Goal: Information Seeking & Learning: Check status

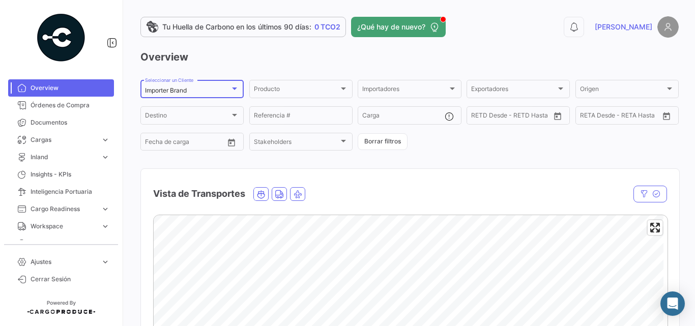
click at [184, 90] on mat-select-trigger "Importer Brand" at bounding box center [166, 91] width 42 height 8
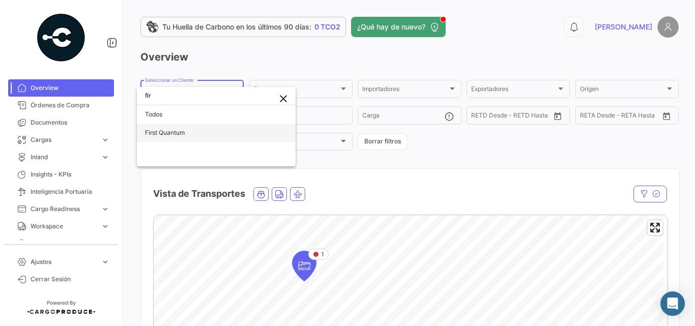
type input "fir"
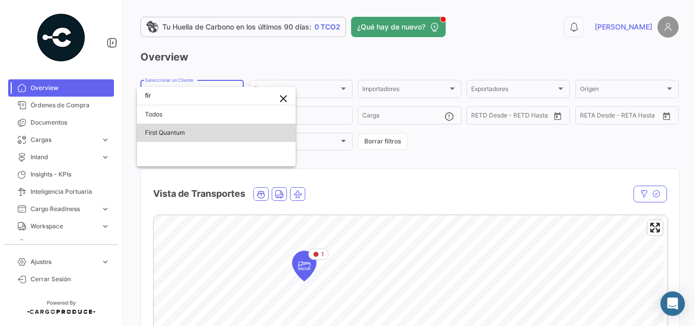
click at [184, 136] on span "First Quantum" at bounding box center [165, 133] width 40 height 8
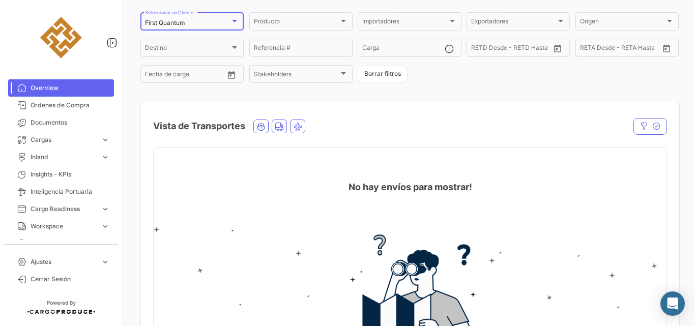
scroll to position [102, 0]
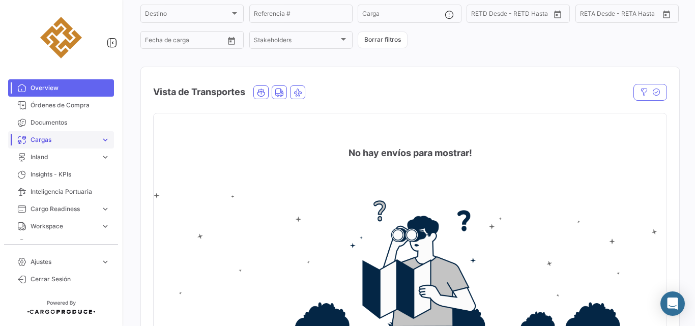
click at [61, 137] on span "Cargas" at bounding box center [64, 139] width 66 height 9
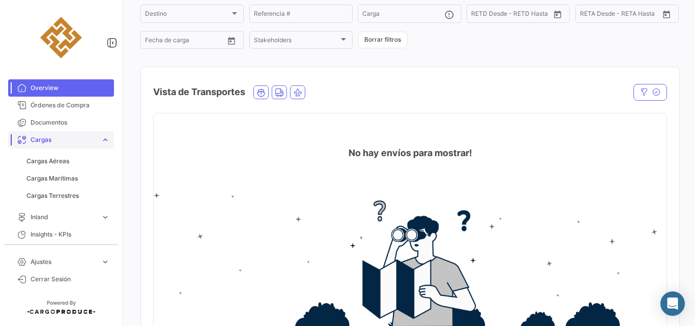
click at [66, 140] on span "Cargas" at bounding box center [64, 139] width 66 height 9
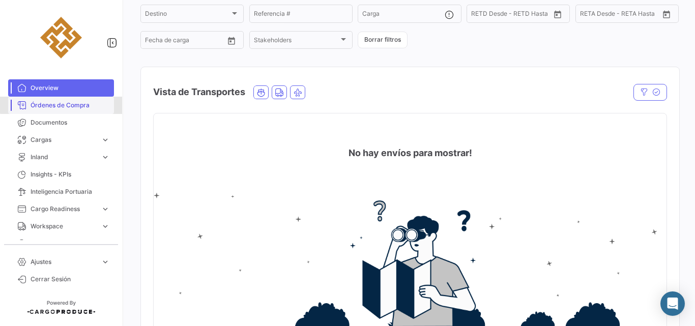
click at [71, 101] on span "Órdenes de Compra" at bounding box center [70, 105] width 79 height 9
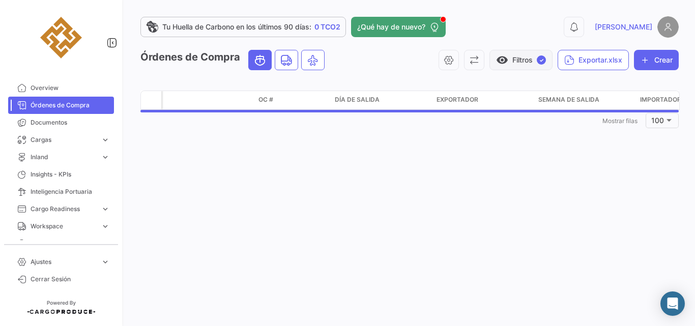
click at [540, 59] on span "✓" at bounding box center [541, 59] width 9 height 9
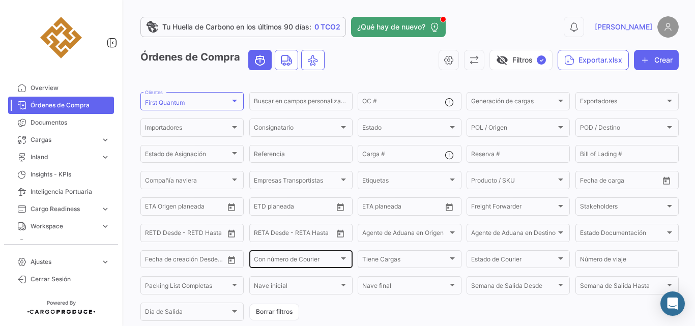
scroll to position [34, 0]
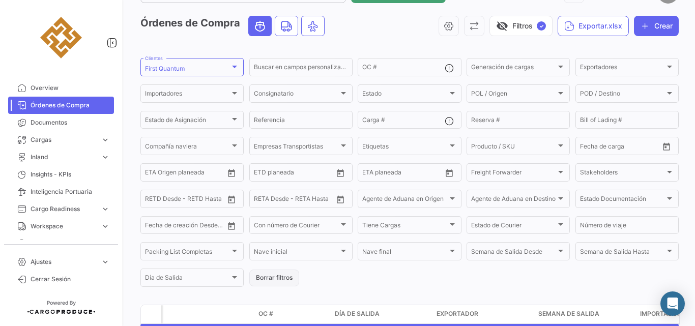
click at [277, 278] on button "Borrar filtros" at bounding box center [274, 278] width 50 height 17
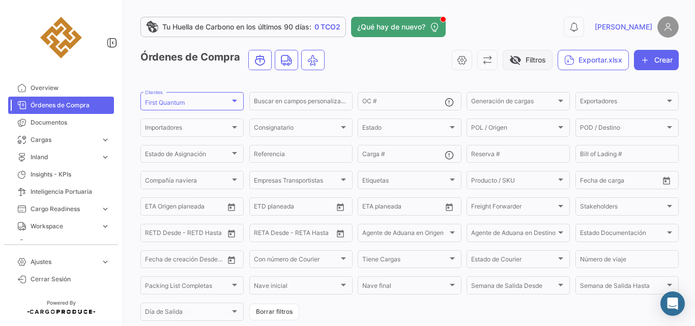
click at [539, 60] on button "visibility_off Filtros" at bounding box center [528, 60] width 50 height 20
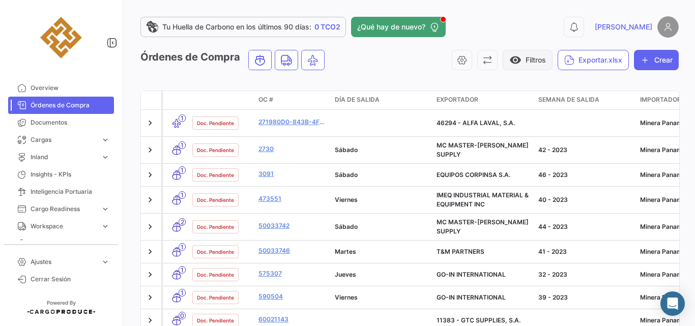
click at [528, 59] on button "visibility Filtros" at bounding box center [528, 60] width 50 height 20
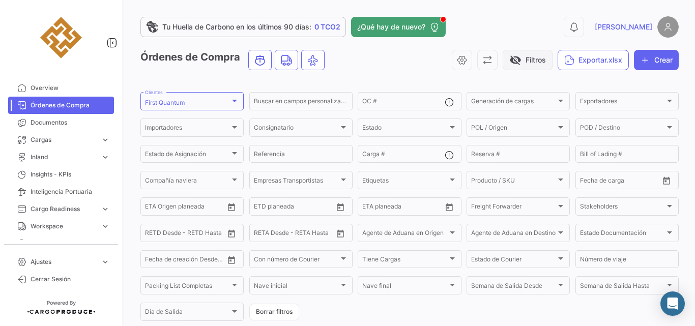
click at [515, 69] on button "visibility_off Filtros" at bounding box center [528, 60] width 50 height 20
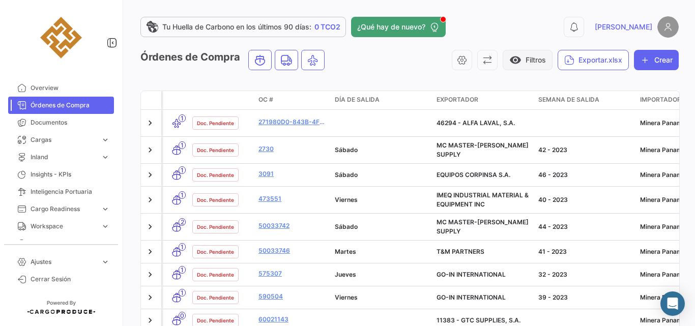
click at [534, 55] on button "visibility Filtros" at bounding box center [528, 60] width 50 height 20
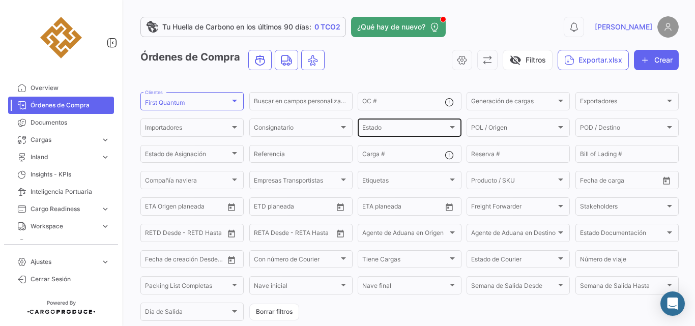
click at [442, 127] on div "Estado" at bounding box center [404, 129] width 85 height 7
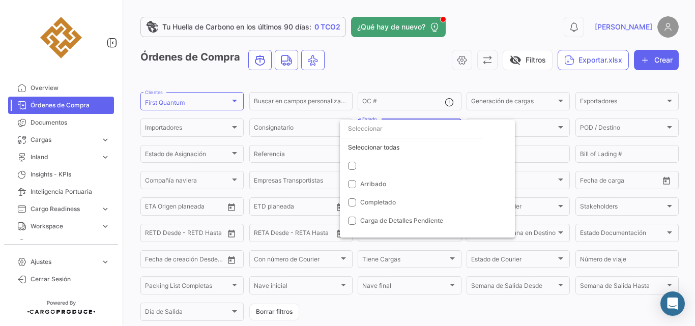
click at [446, 84] on div at bounding box center [347, 163] width 695 height 326
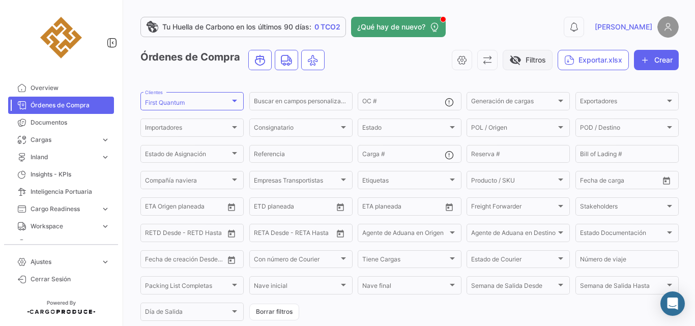
click at [523, 63] on button "visibility_off Filtros" at bounding box center [528, 60] width 50 height 20
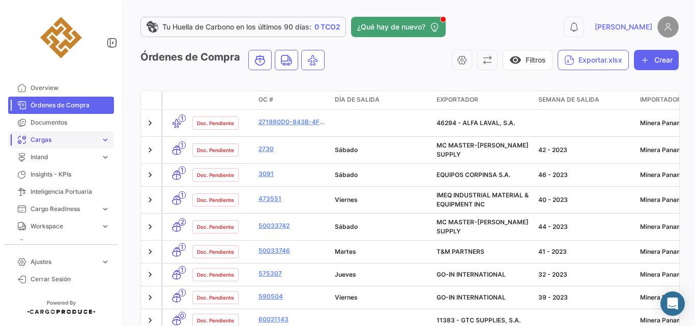
click at [79, 138] on span "Cargas" at bounding box center [64, 139] width 66 height 9
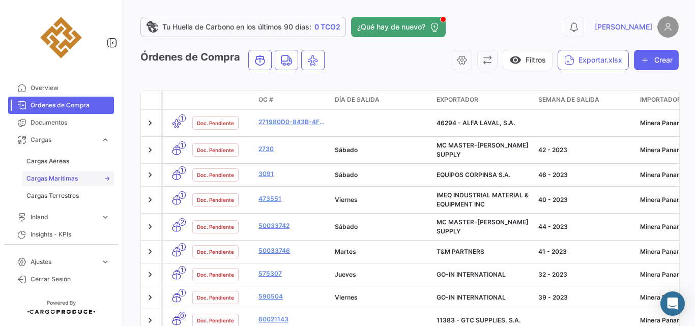
click at [69, 176] on span "Cargas Marítimas" at bounding box center [51, 178] width 51 height 9
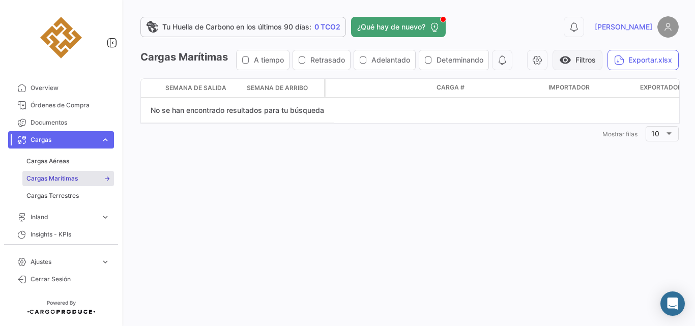
click at [564, 58] on span "visibility" at bounding box center [565, 60] width 12 height 12
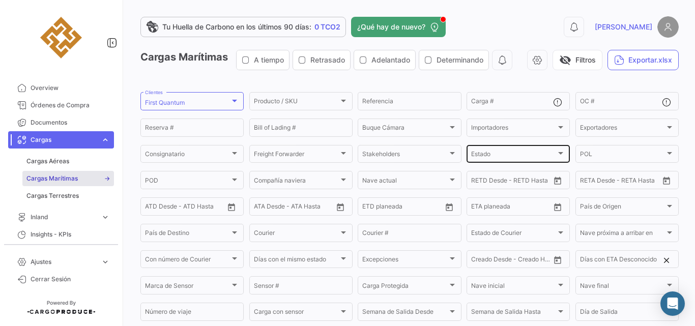
scroll to position [68, 0]
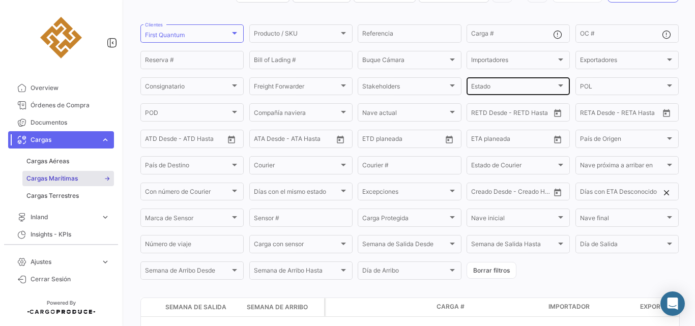
click at [522, 96] on div "Estado Estado" at bounding box center [518, 86] width 94 height 20
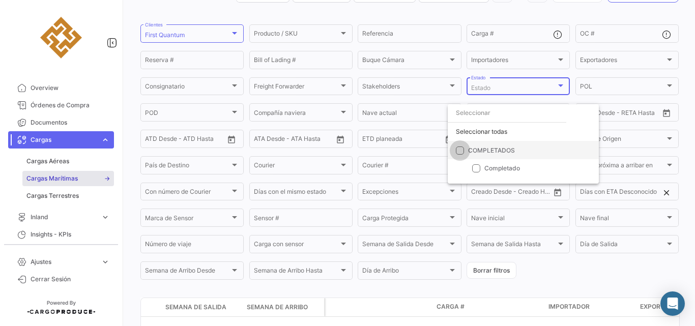
click at [480, 150] on span "COMPLETADOS" at bounding box center [491, 150] width 47 height 8
click at [460, 154] on input "COMPLETADOS" at bounding box center [460, 154] width 1 height 1
checkbox input "true"
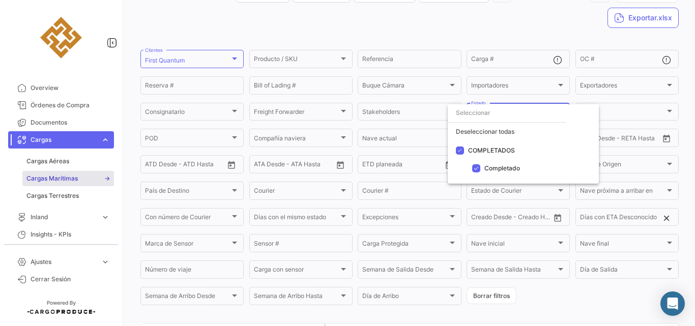
click at [531, 34] on div at bounding box center [347, 163] width 695 height 326
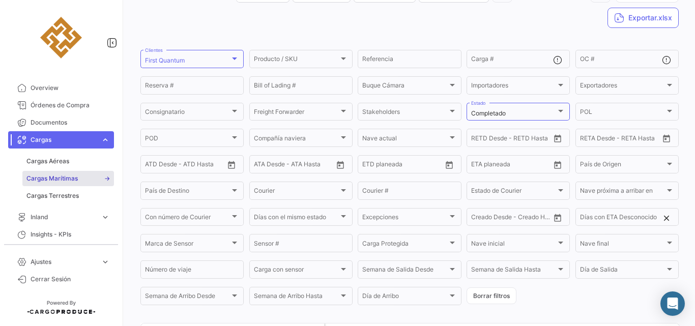
scroll to position [0, 0]
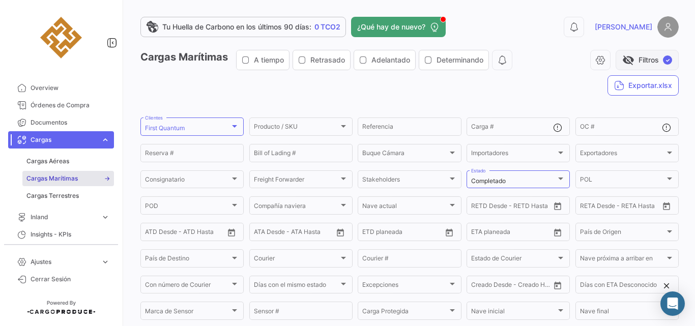
click at [625, 65] on span "visibility_off" at bounding box center [629, 60] width 12 height 12
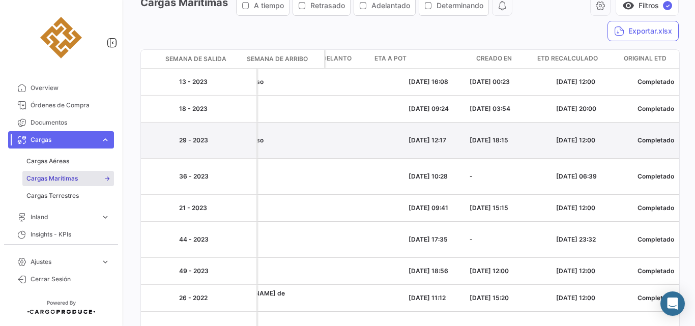
scroll to position [0, 970]
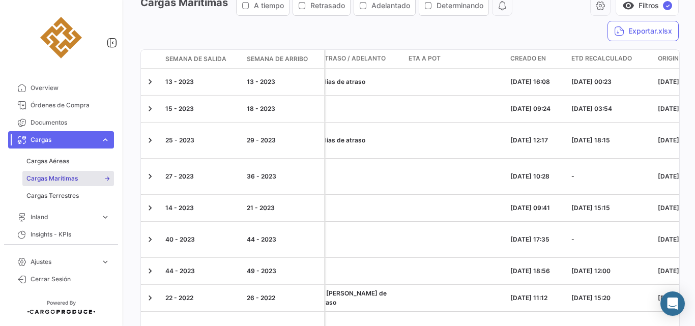
click at [528, 58] on span "Creado en" at bounding box center [529, 58] width 36 height 9
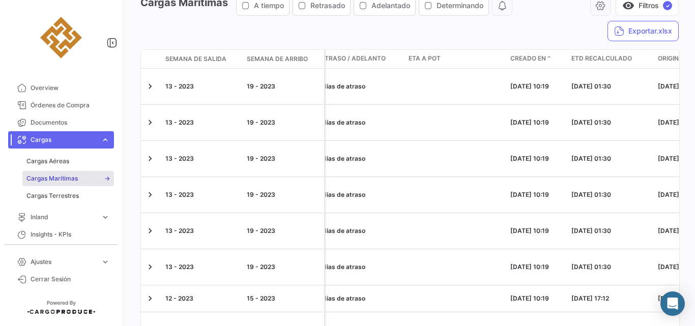
click at [534, 59] on span "Creado en" at bounding box center [529, 58] width 36 height 9
